Goal: Navigation & Orientation: Find specific page/section

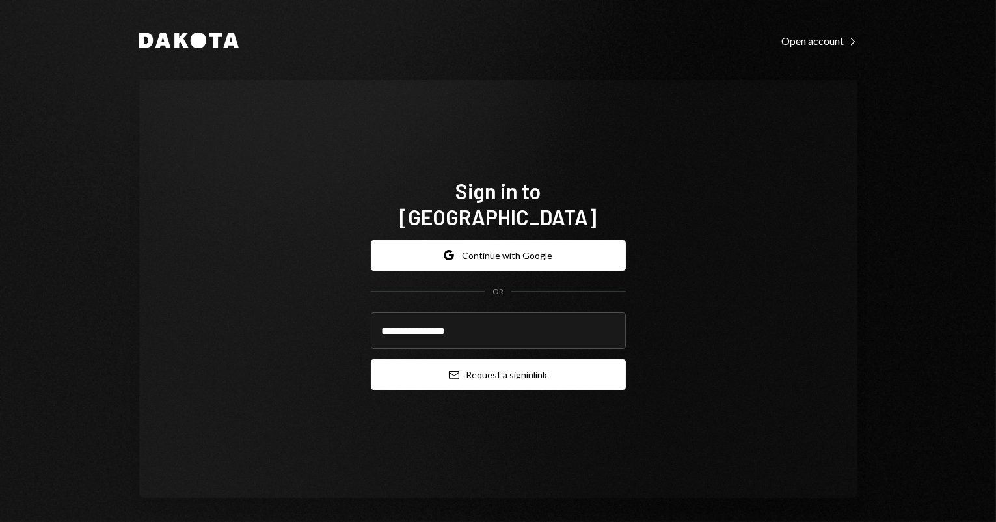
click at [611, 359] on button "Email Request a sign in link" at bounding box center [498, 374] width 255 height 31
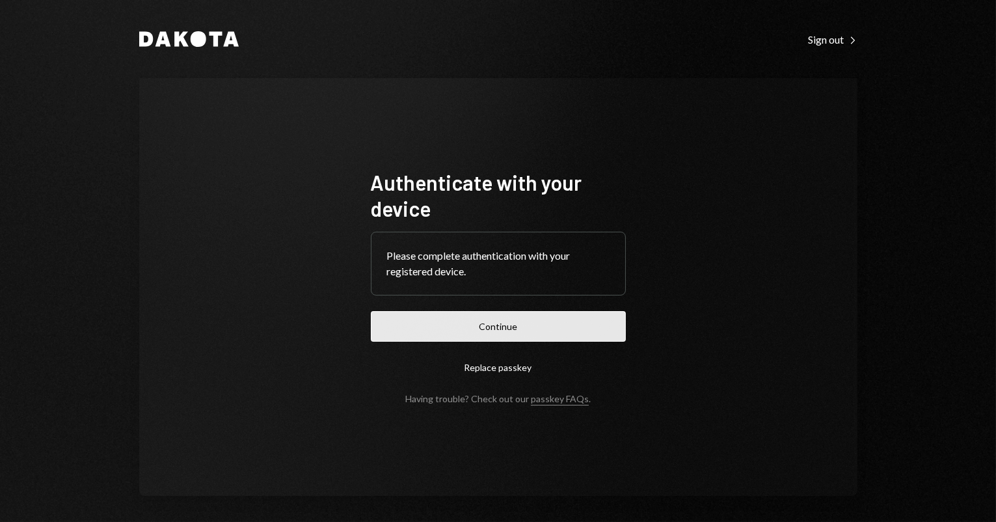
click at [430, 336] on button "Continue" at bounding box center [498, 326] width 255 height 31
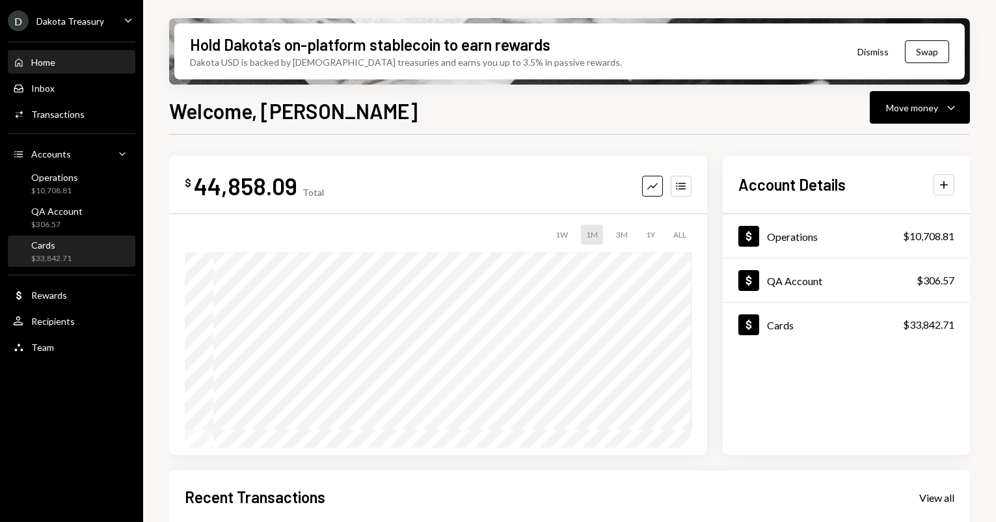
click at [48, 263] on div "Cards $33,842.71" at bounding box center [71, 252] width 117 height 30
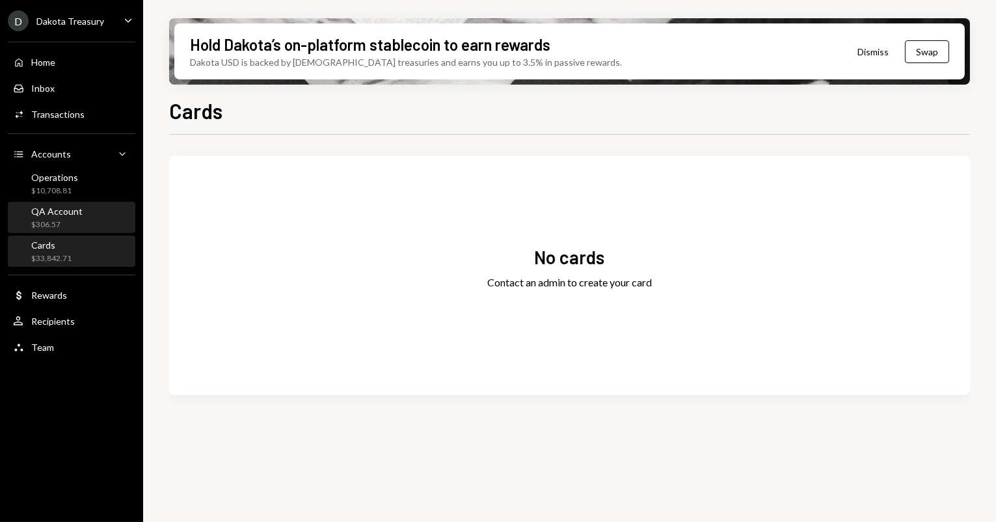
click at [66, 211] on div "QA Account" at bounding box center [56, 211] width 51 height 11
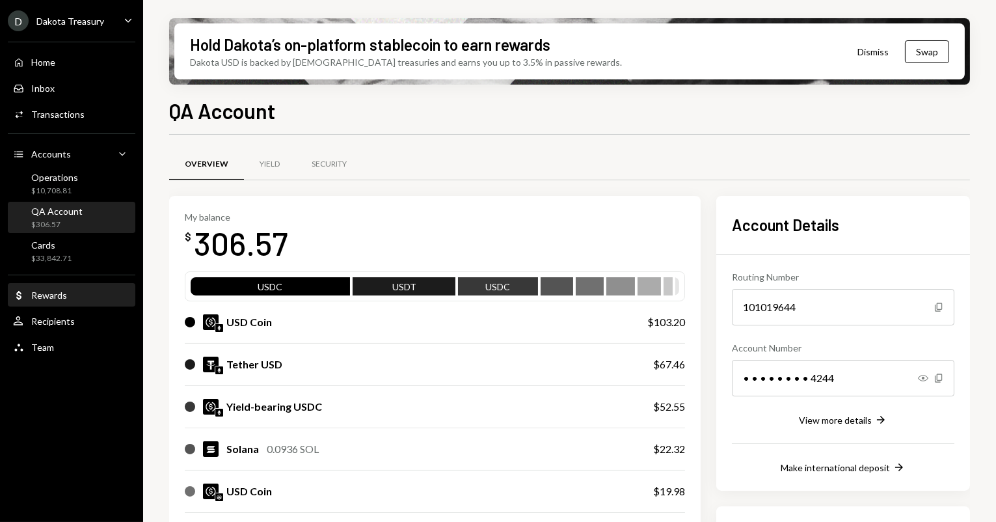
click at [72, 298] on div "Dollar Rewards" at bounding box center [71, 295] width 117 height 12
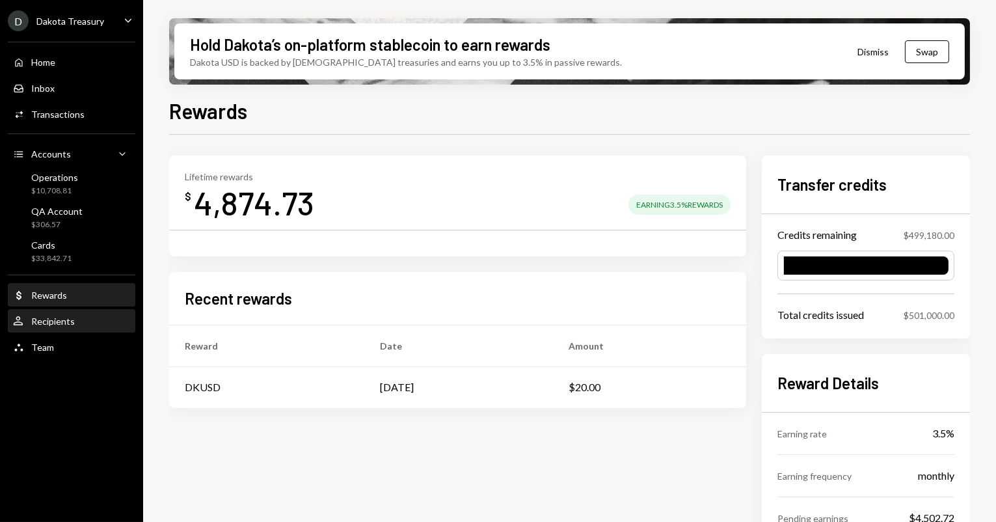
click at [69, 323] on div "Recipients" at bounding box center [53, 320] width 44 height 11
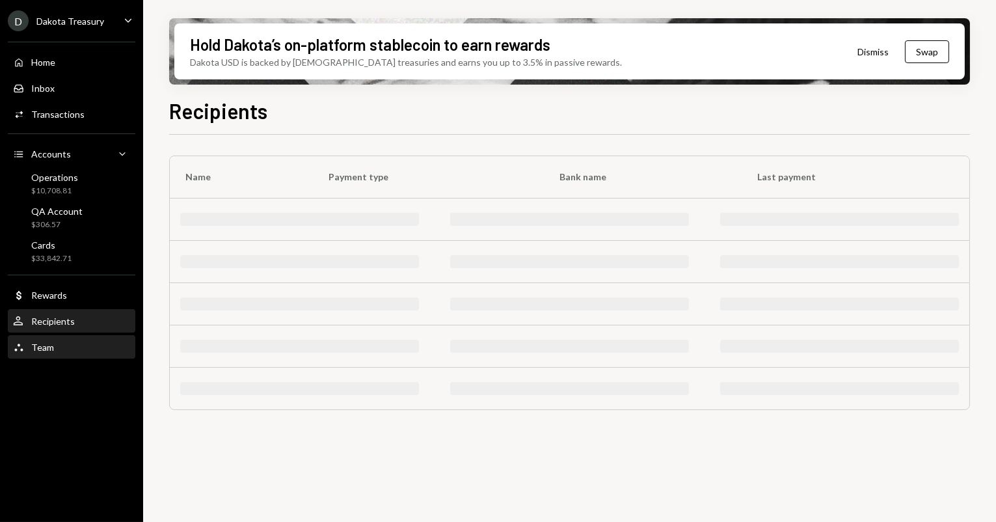
click at [58, 356] on div "Team Team" at bounding box center [71, 347] width 117 height 22
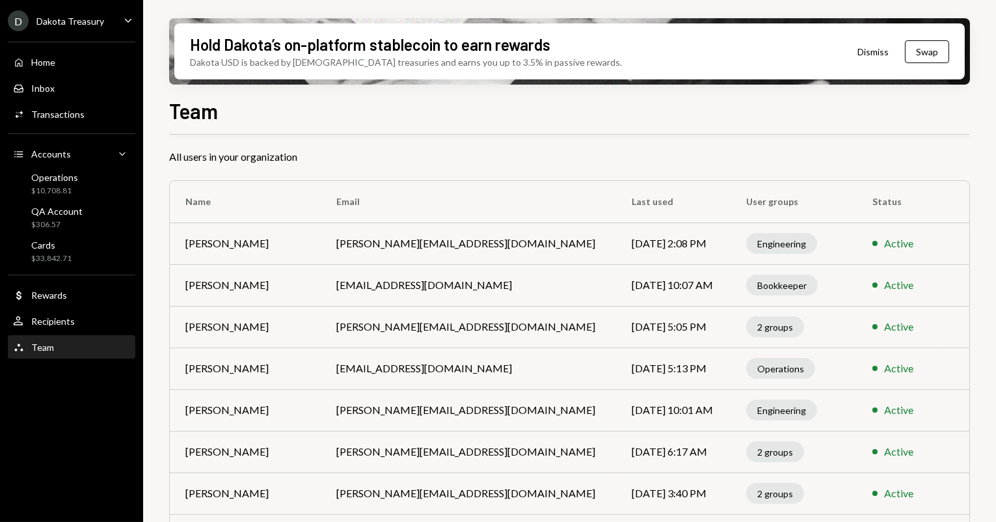
scroll to position [50, 0]
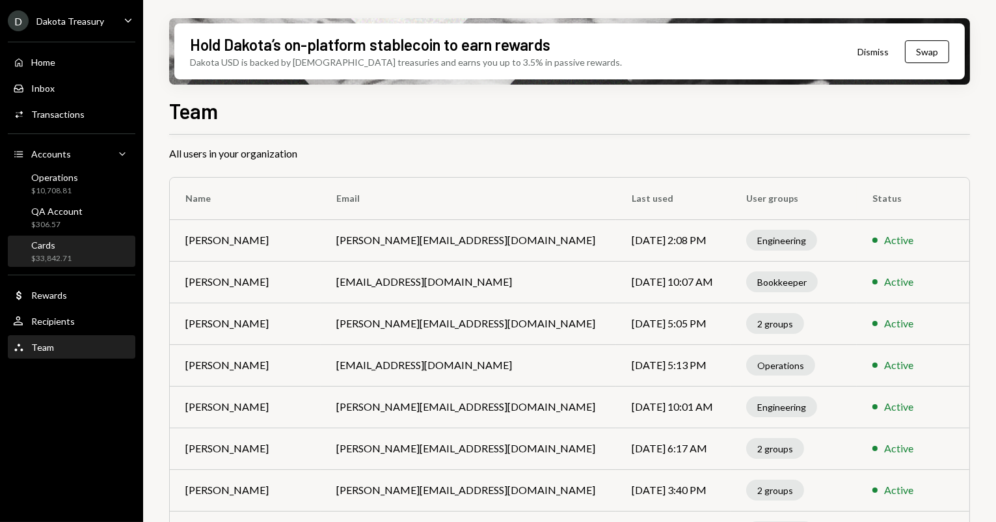
click at [75, 260] on div "Cards $33,842.71" at bounding box center [71, 251] width 117 height 25
